Goal: Information Seeking & Learning: Learn about a topic

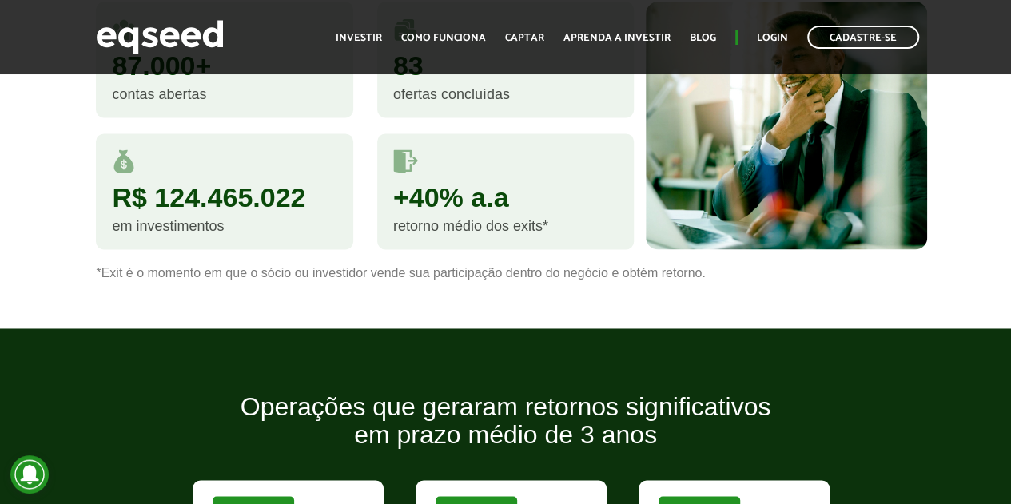
scroll to position [879, 0]
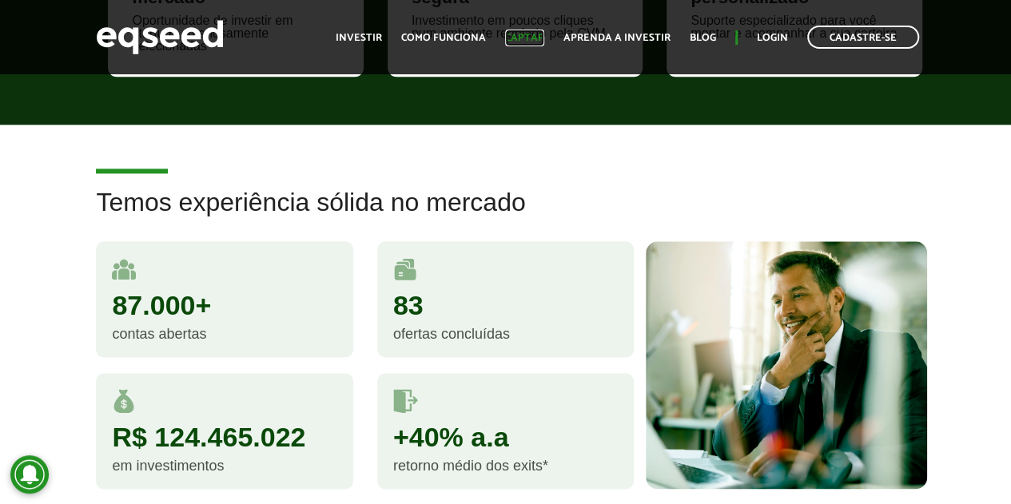
click at [531, 43] on link "Captar" at bounding box center [524, 38] width 39 height 10
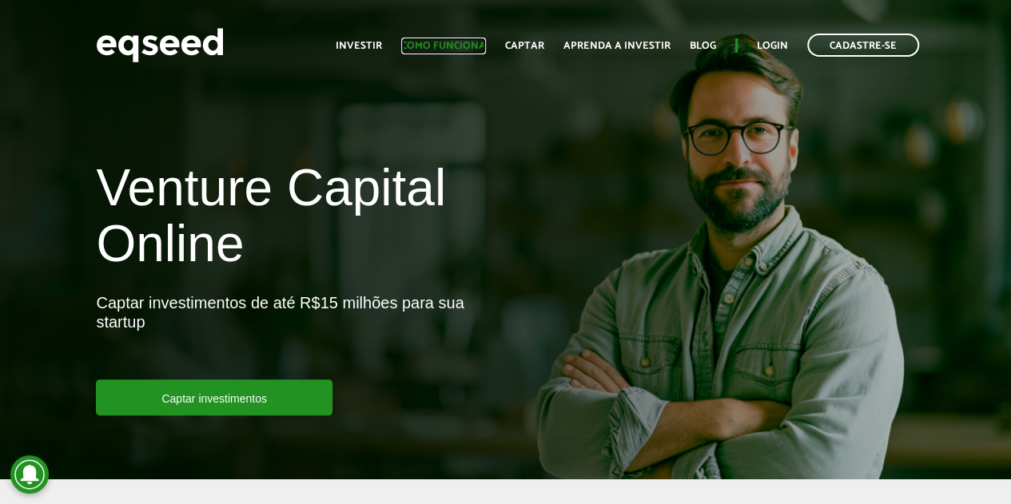
click at [456, 47] on link "Como funciona" at bounding box center [443, 46] width 85 height 10
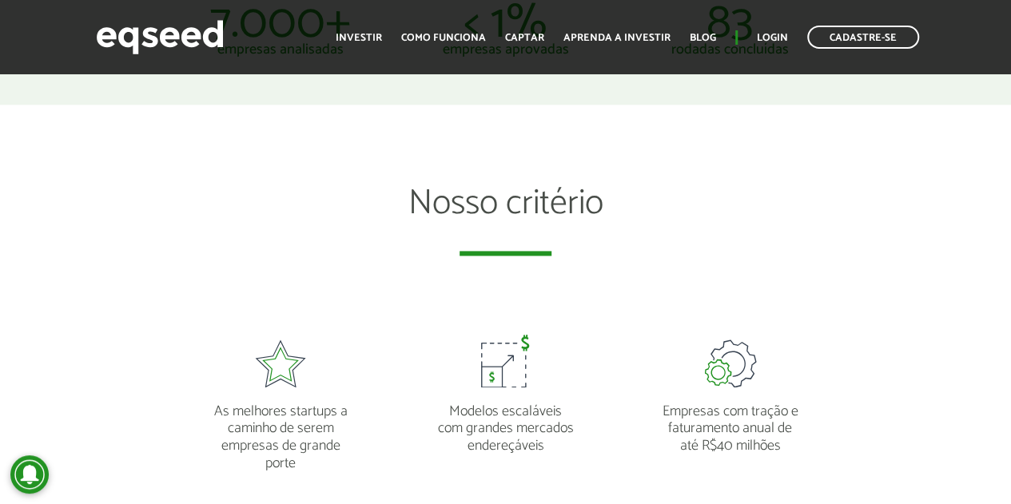
scroll to position [799, 0]
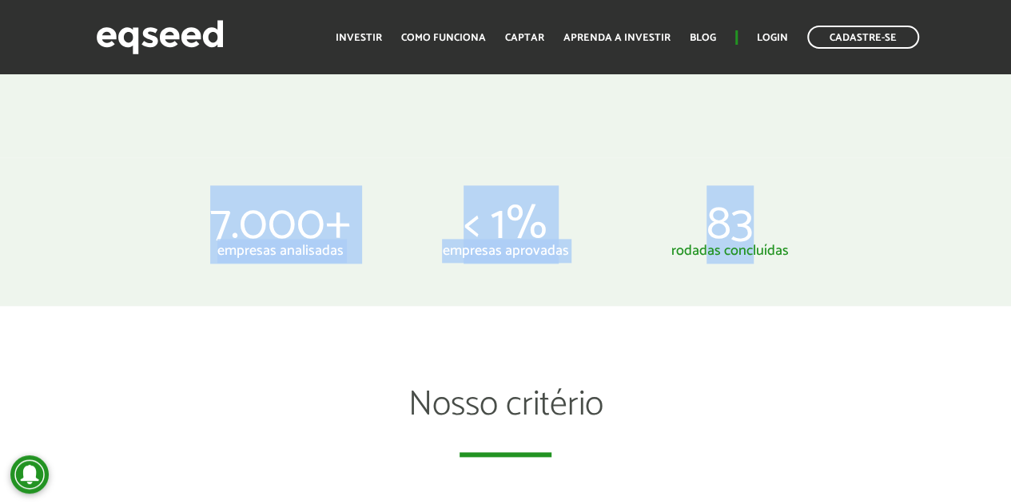
drag, startPoint x: 203, startPoint y: 225, endPoint x: 799, endPoint y: 221, distance: 596.1
click at [801, 221] on ul "7.000+ empresas analisadas < 1% empresas aprovadas 83 rodadas concluídas" at bounding box center [506, 231] width 674 height 53
click at [797, 221] on p "83" at bounding box center [730, 224] width 201 height 38
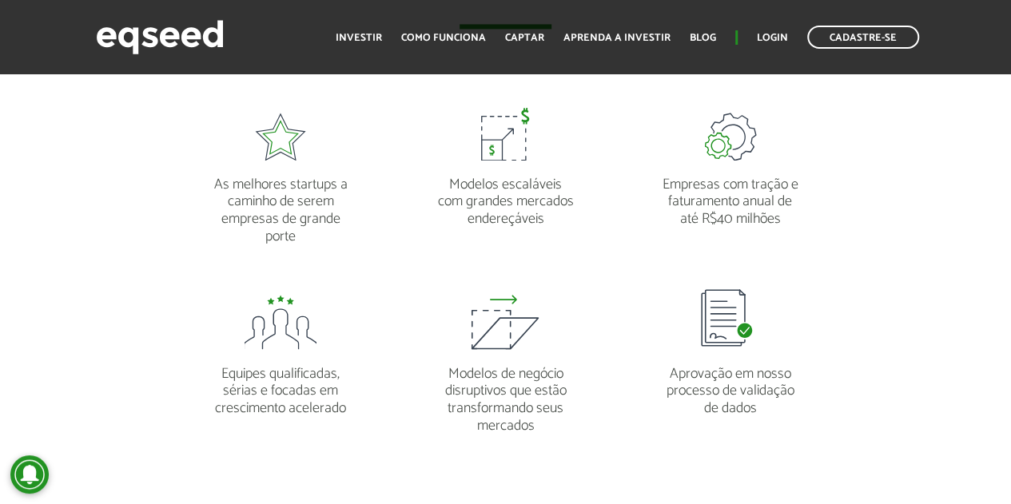
scroll to position [879, 0]
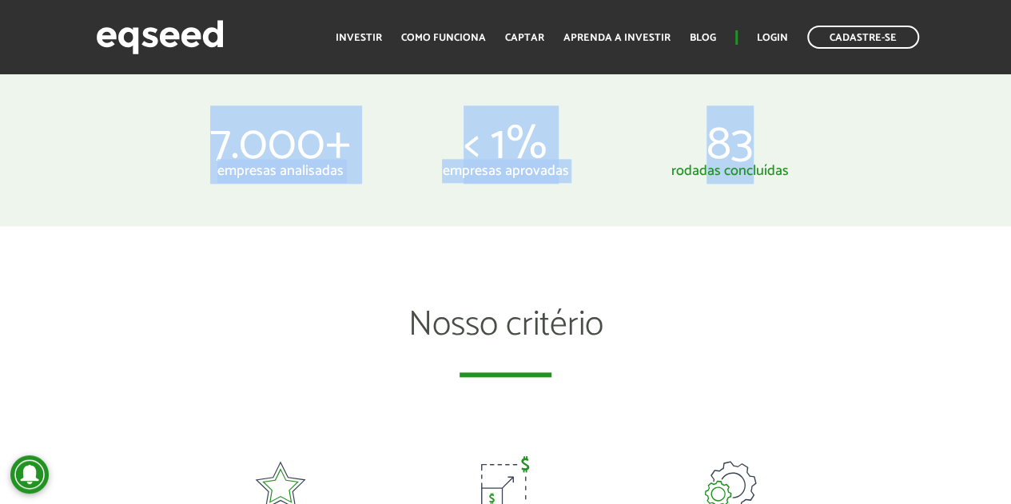
click at [514, 158] on p "< 1%" at bounding box center [505, 144] width 201 height 38
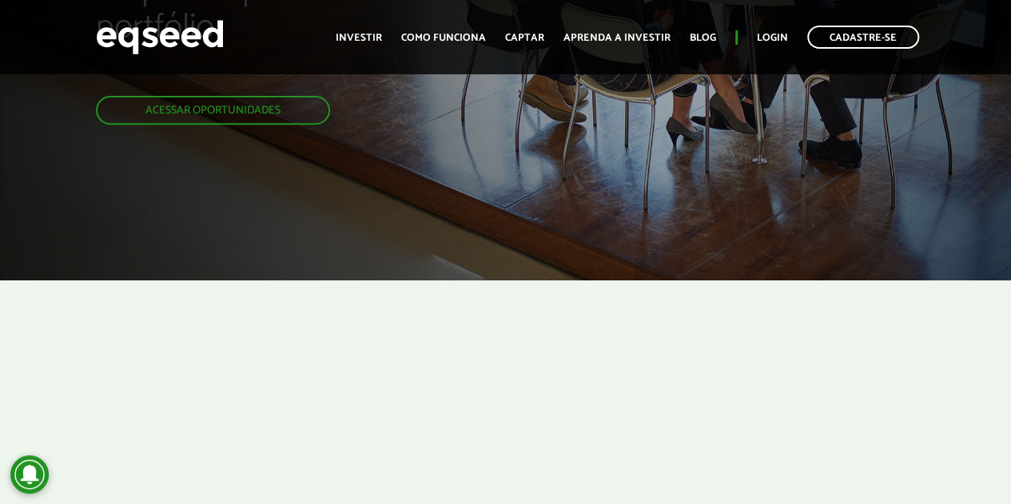
scroll to position [0, 0]
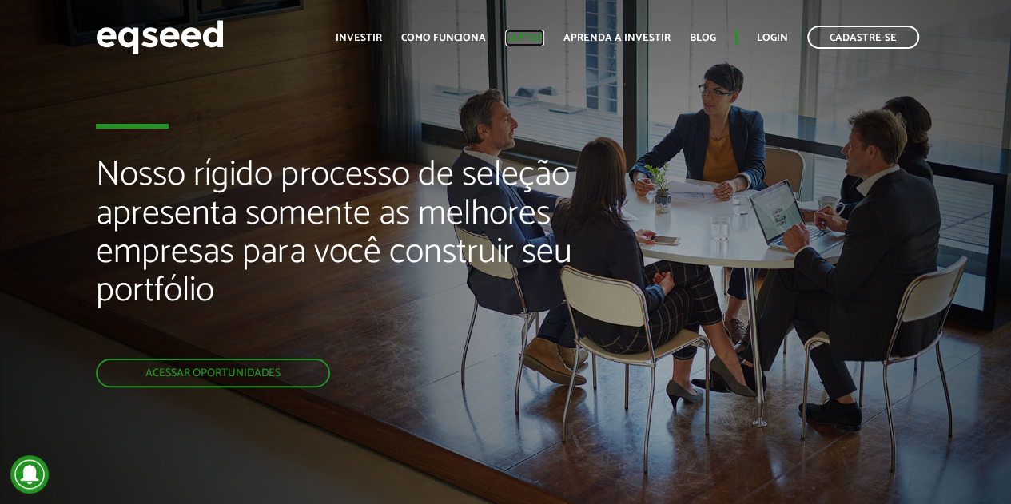
click at [518, 35] on link "Captar" at bounding box center [524, 38] width 39 height 10
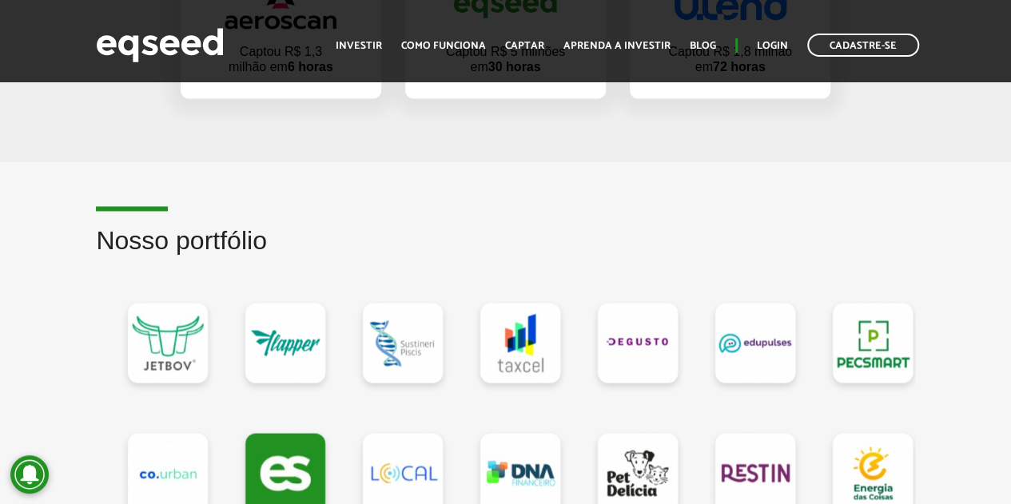
scroll to position [1438, 0]
